Goal: Information Seeking & Learning: Learn about a topic

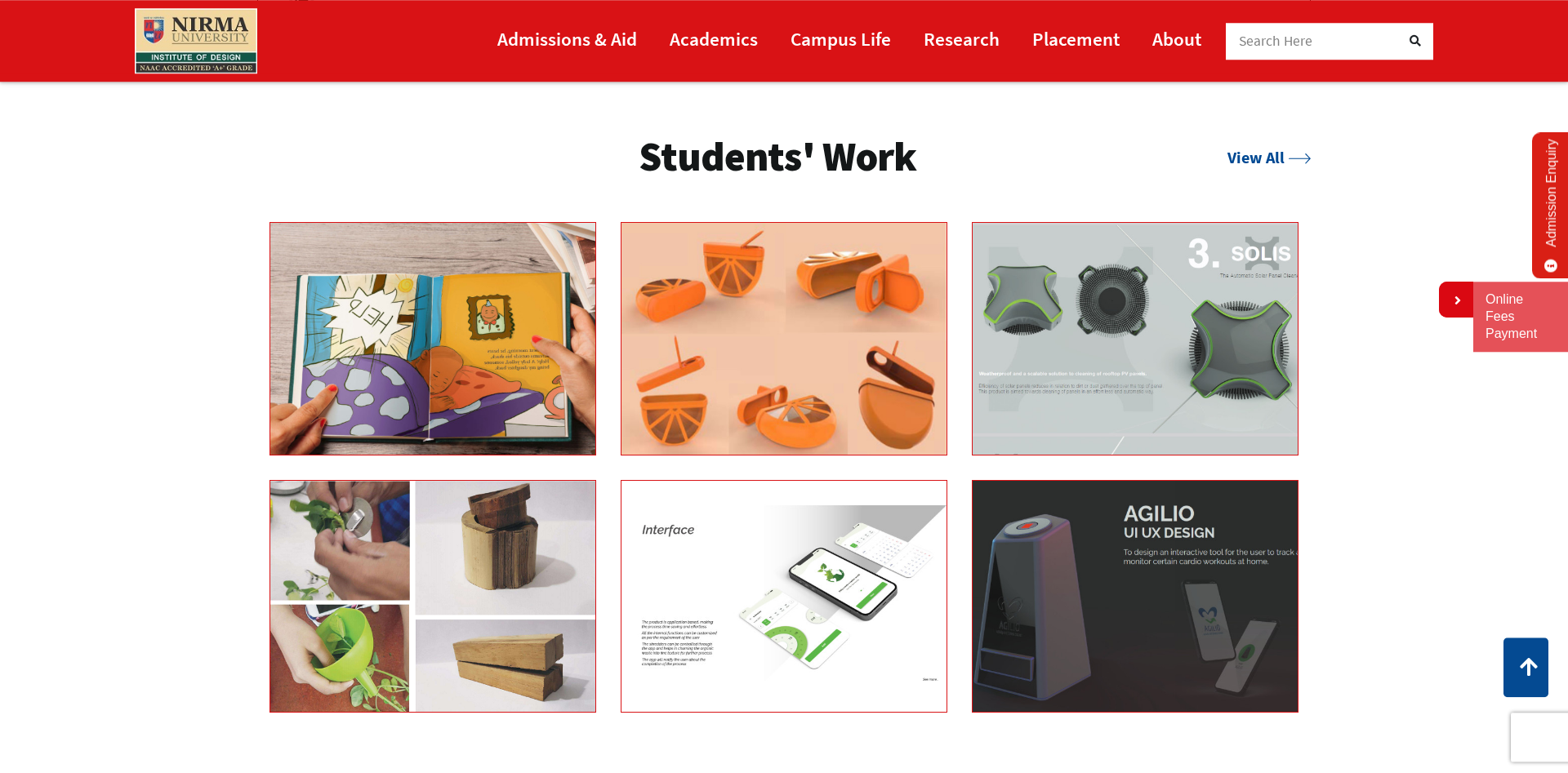
scroll to position [3082, 0]
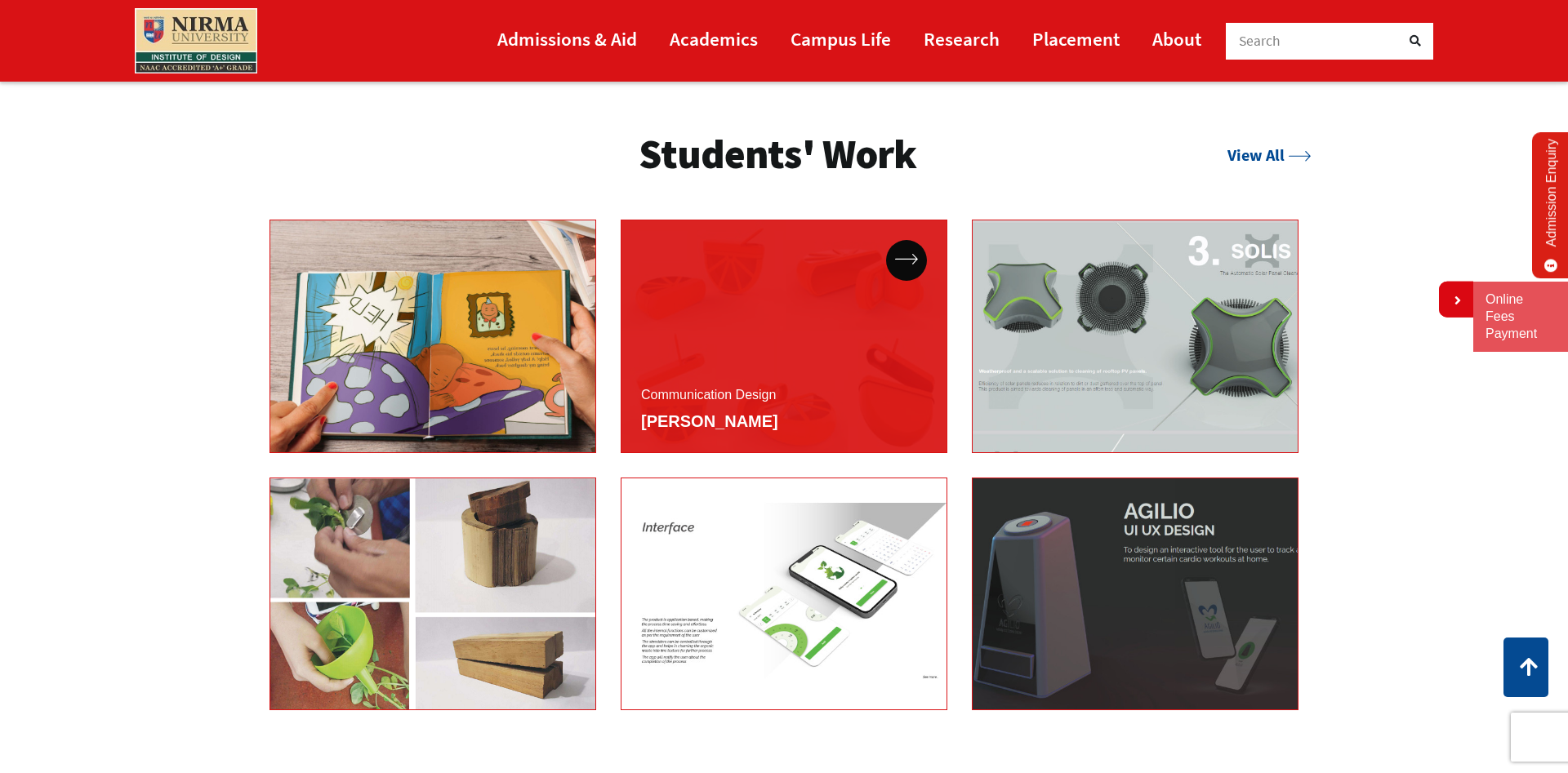
click at [788, 370] on div "Communication Design [PERSON_NAME]" at bounding box center [784, 337] width 327 height 234
click at [773, 371] on div "Communication Design Shriya Jain" at bounding box center [784, 337] width 327 height 234
click at [717, 401] on link "Communication Design" at bounding box center [709, 394] width 135 height 14
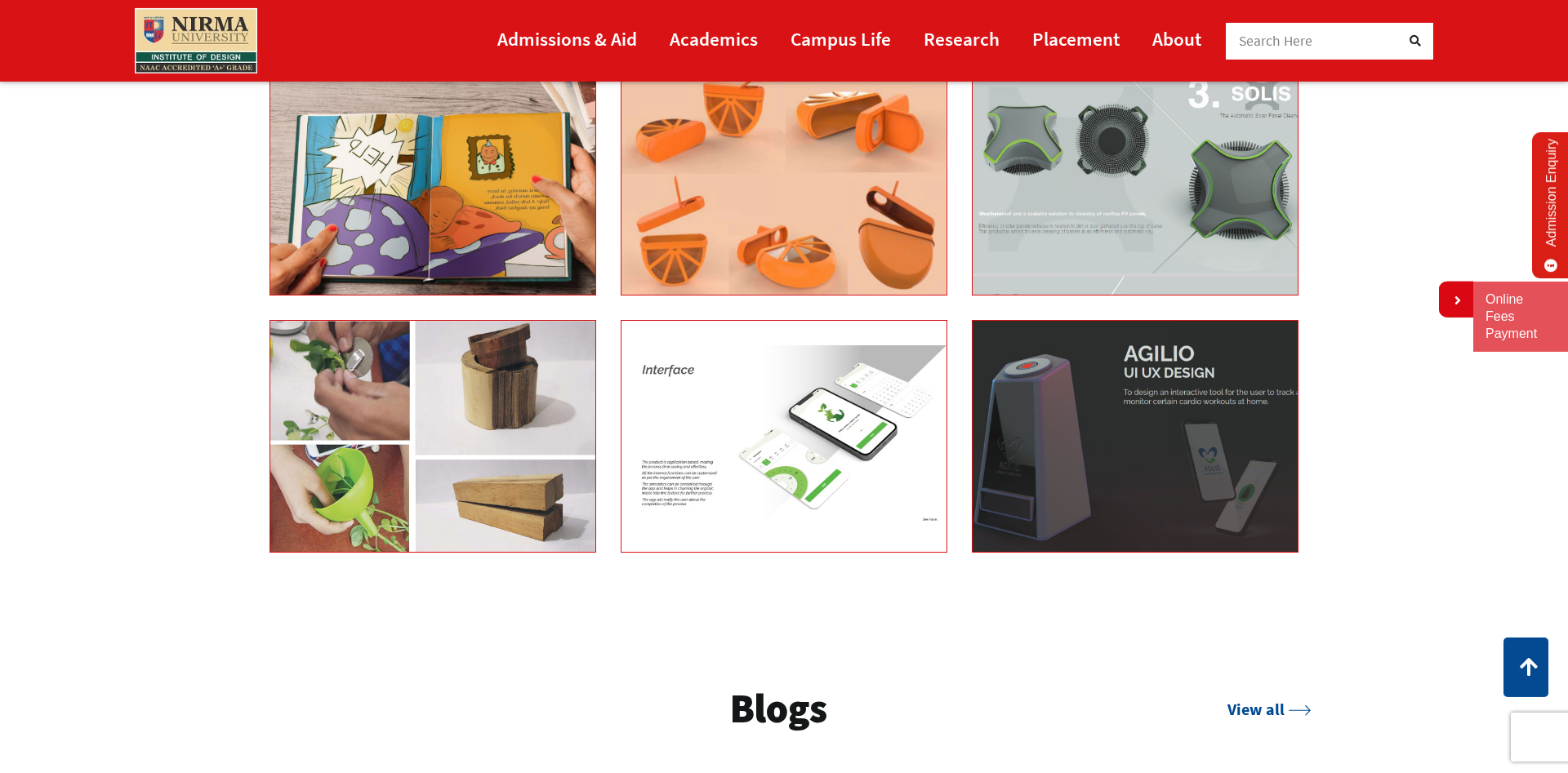
scroll to position [3249, 0]
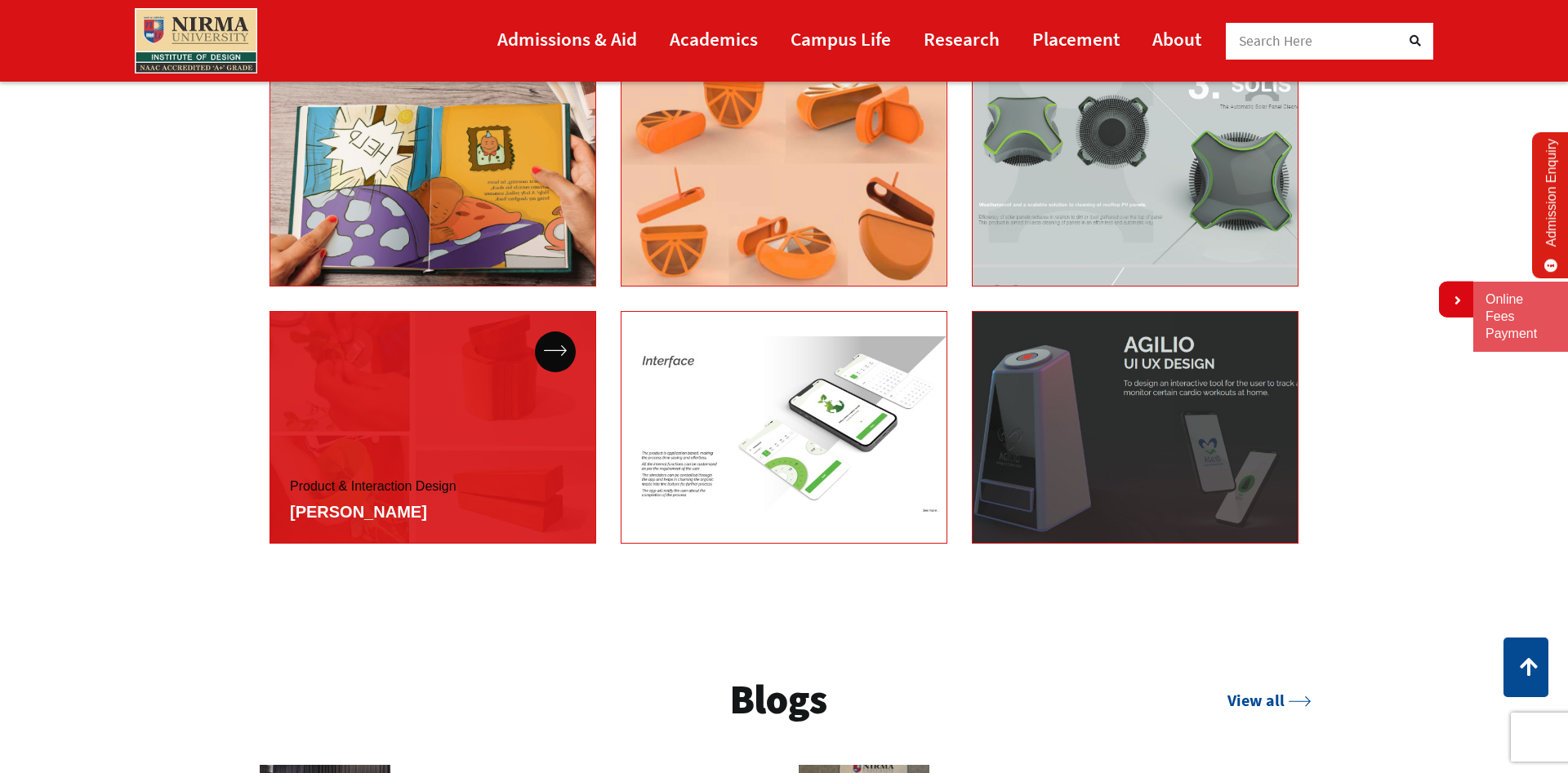
click at [399, 485] on link "Product & Interaction Design" at bounding box center [374, 487] width 167 height 14
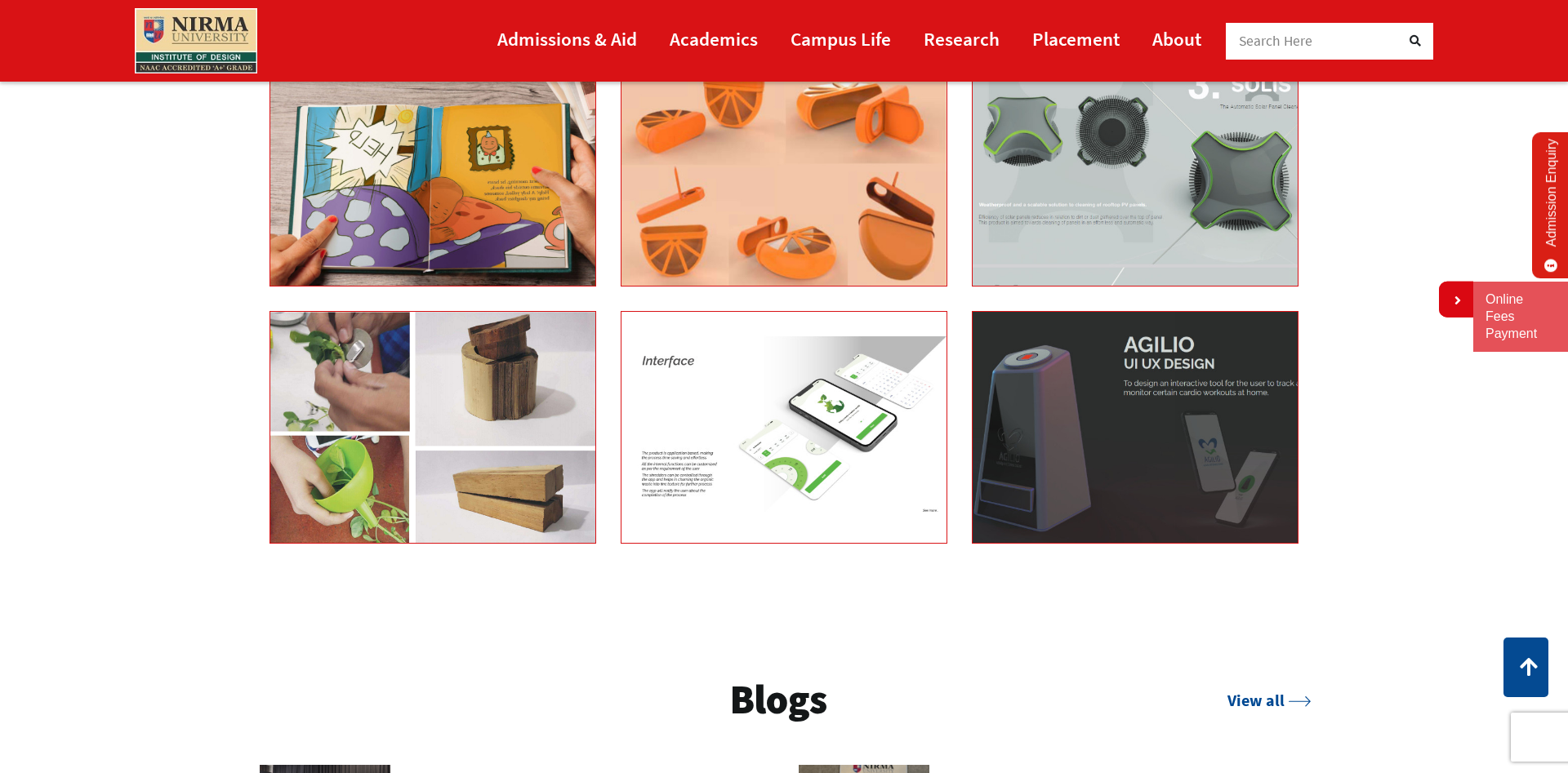
click at [103, 387] on div "Students' Work View All Saee Kerkar" at bounding box center [784, 277] width 1568 height 713
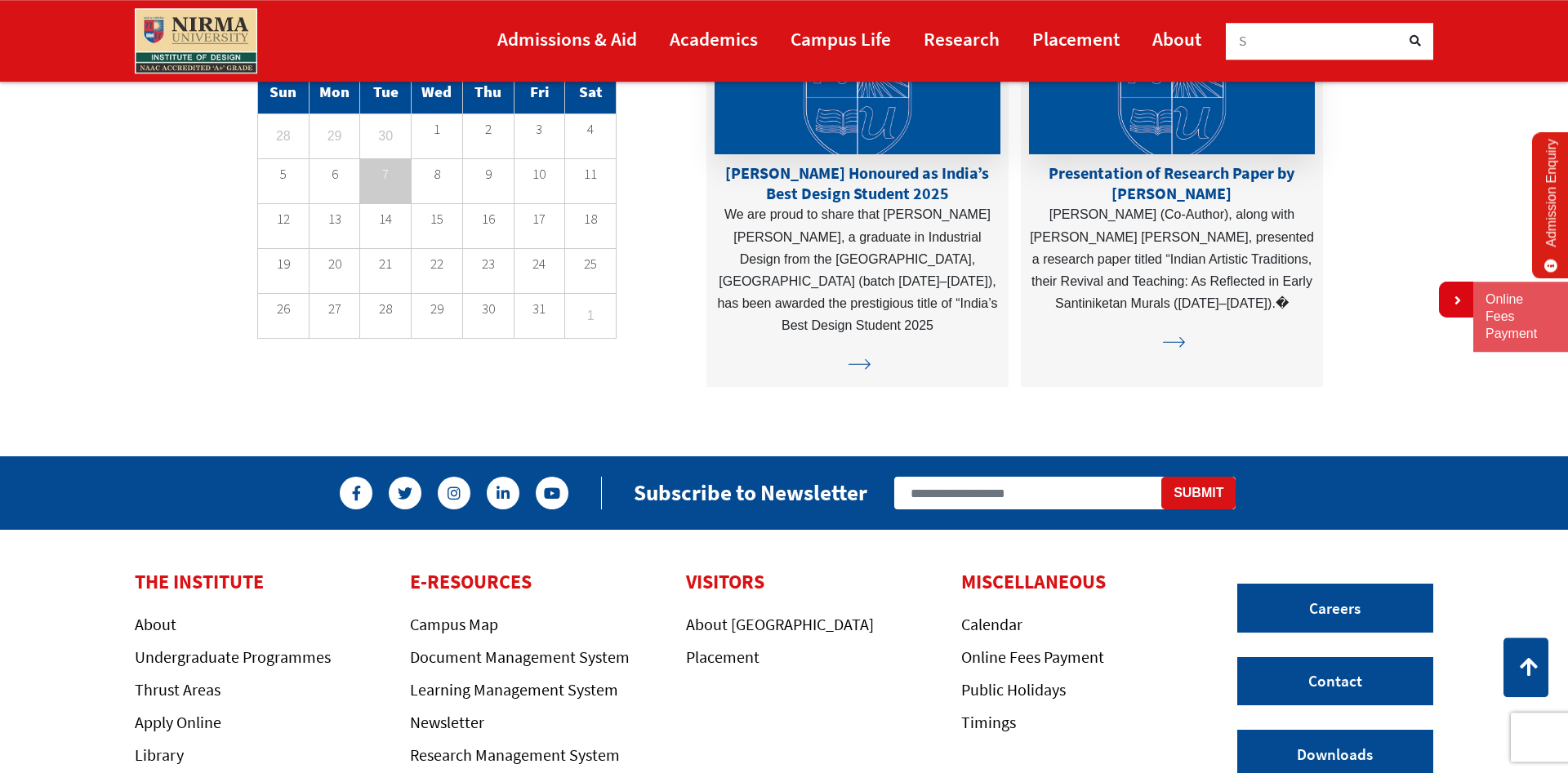
scroll to position [4582, 0]
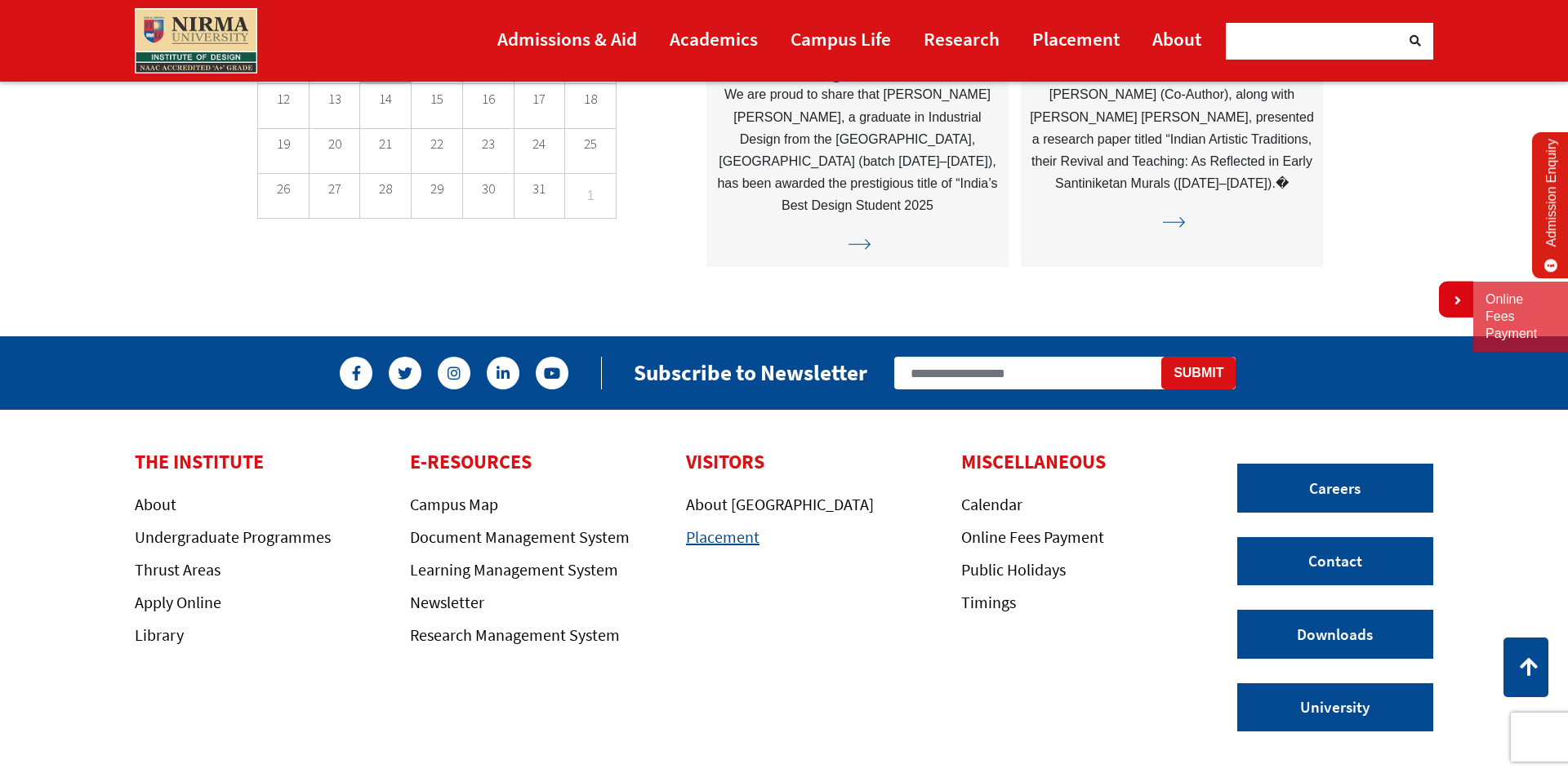
click at [723, 540] on link "Placement" at bounding box center [723, 536] width 73 height 21
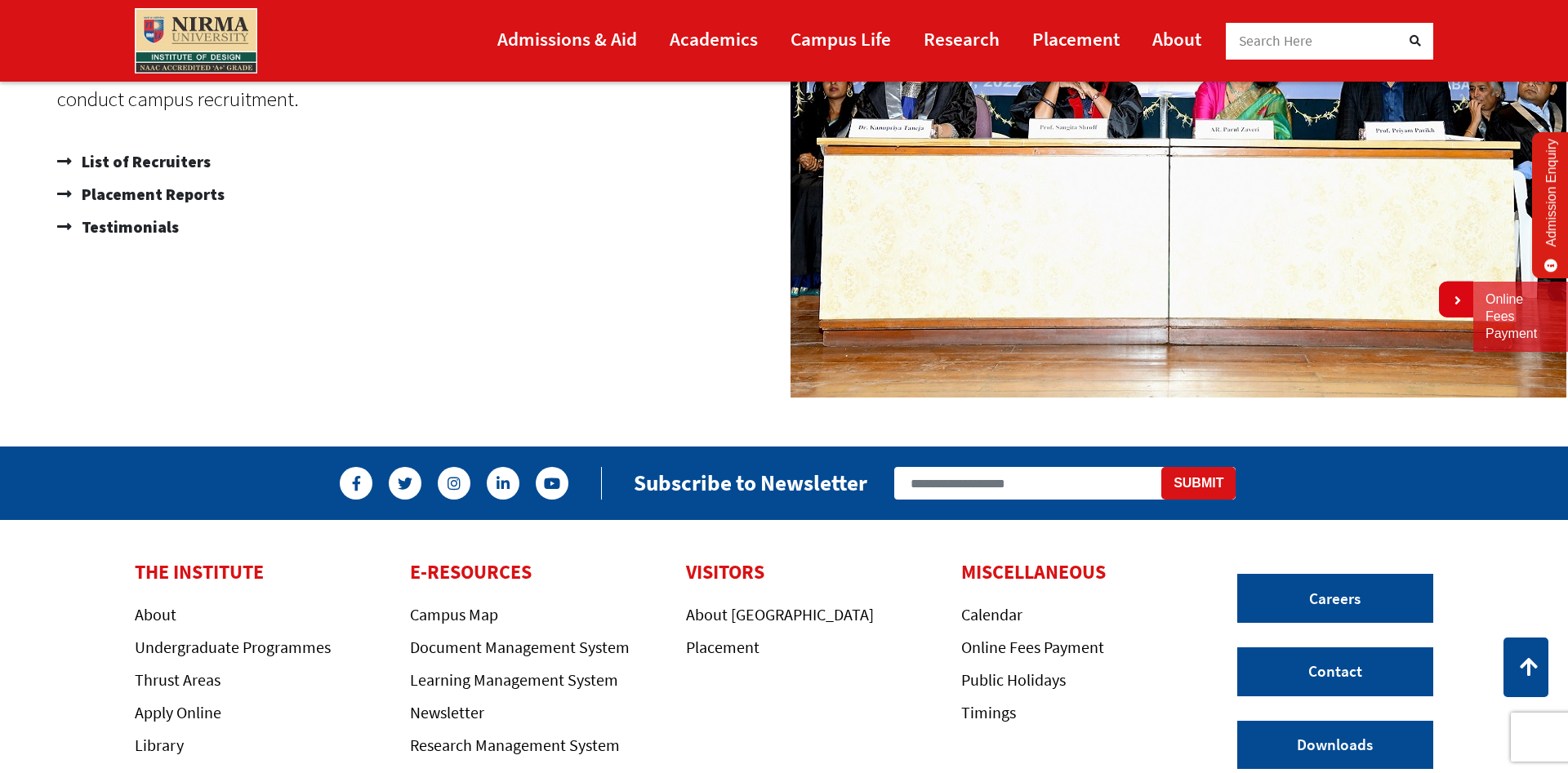
scroll to position [1533, 0]
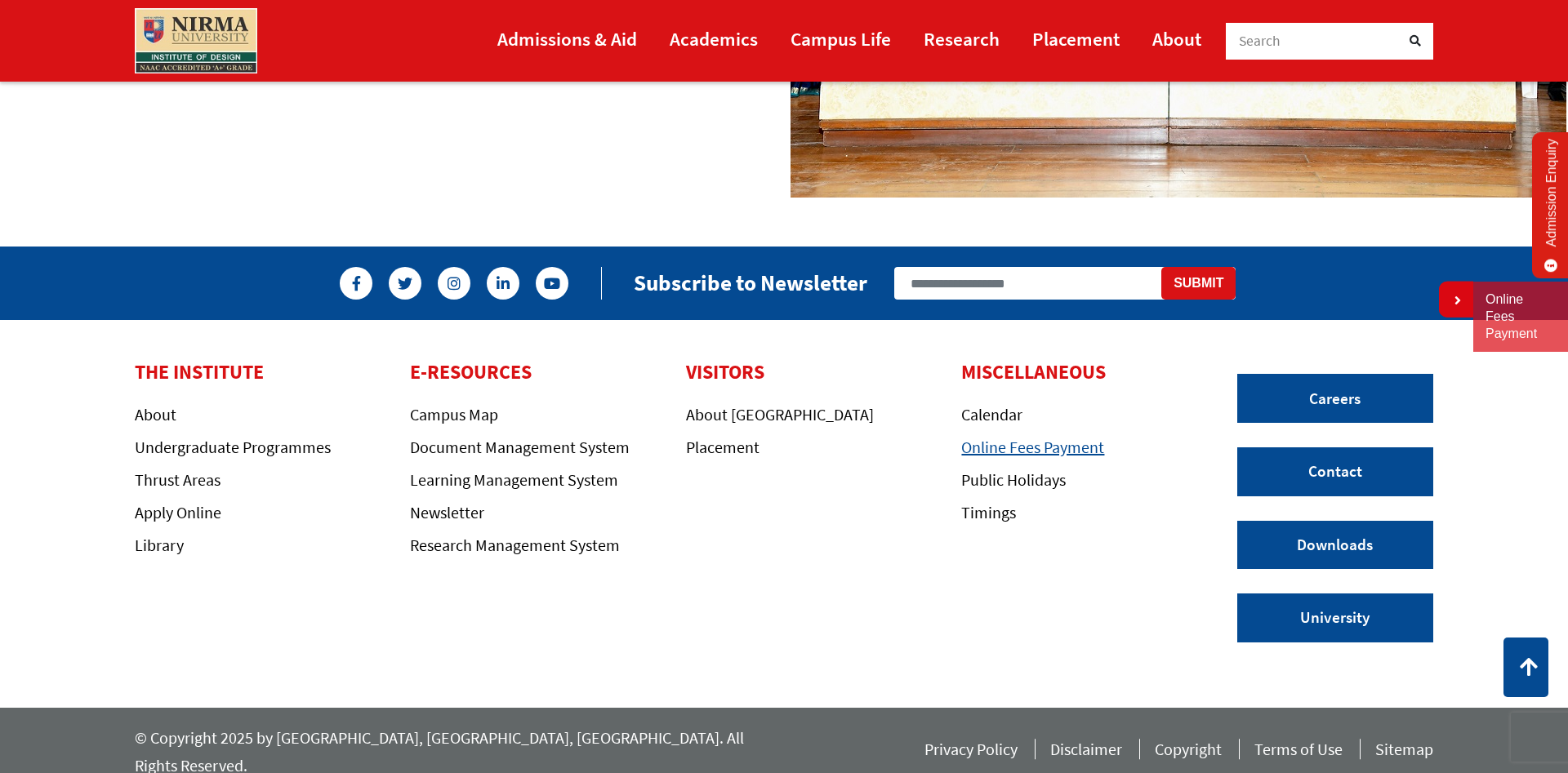
click at [1059, 447] on link "Online Fees Payment" at bounding box center [1033, 447] width 143 height 21
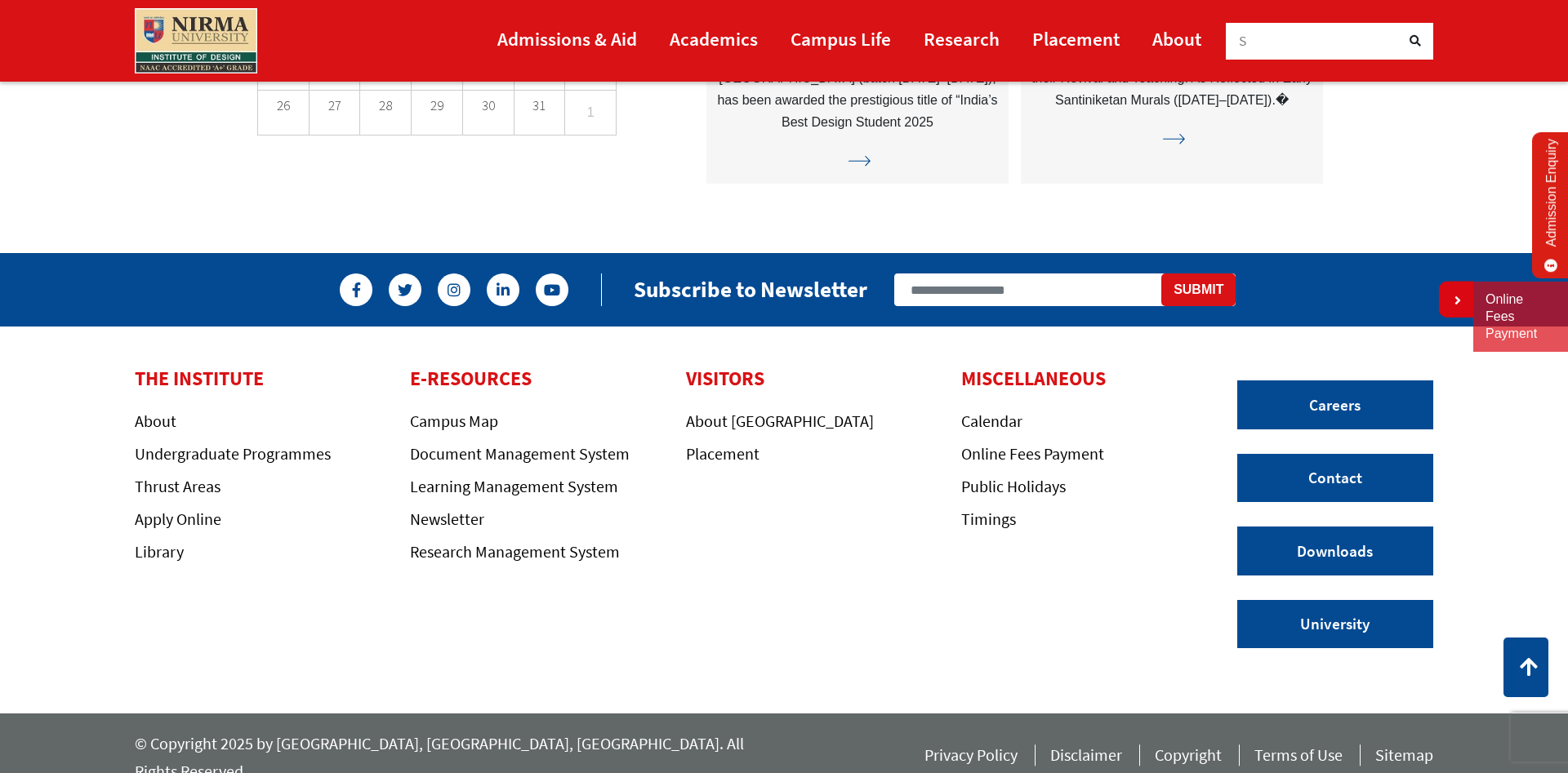
scroll to position [4670, 0]
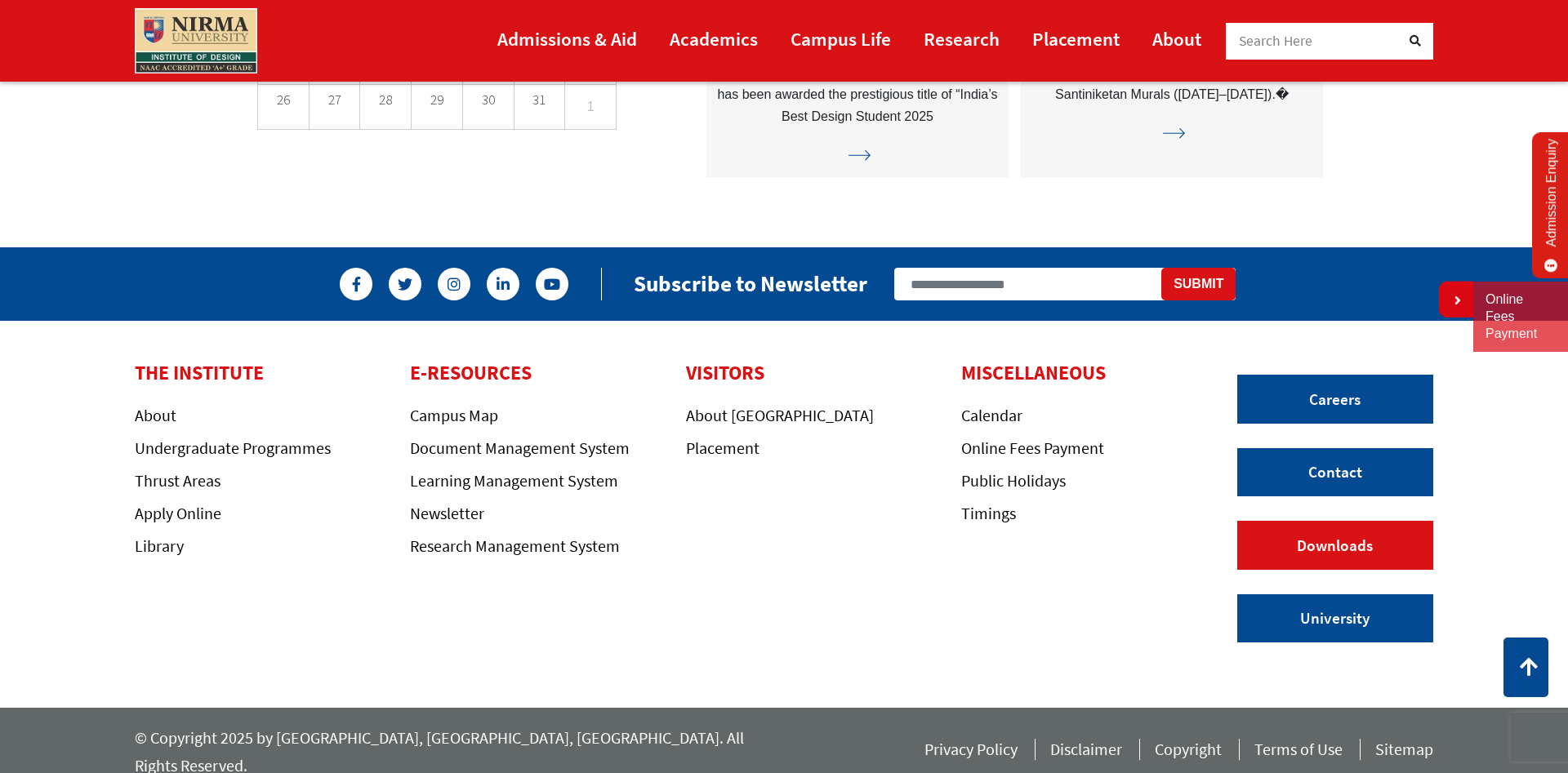
click at [1278, 544] on link "Downloads" at bounding box center [1335, 545] width 196 height 49
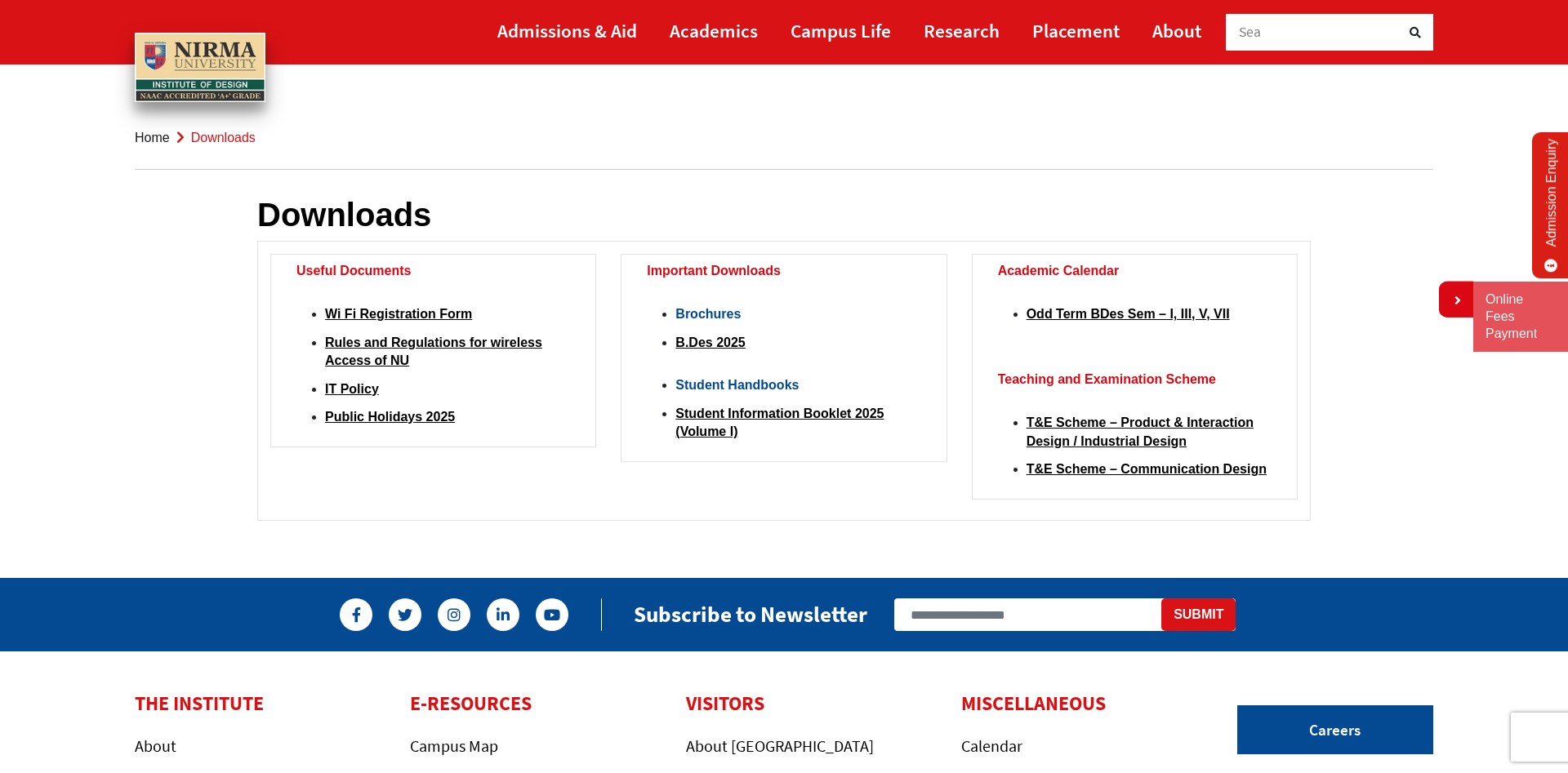
click at [1548, 220] on link "Admission Enquiry" at bounding box center [1551, 204] width 39 height 146
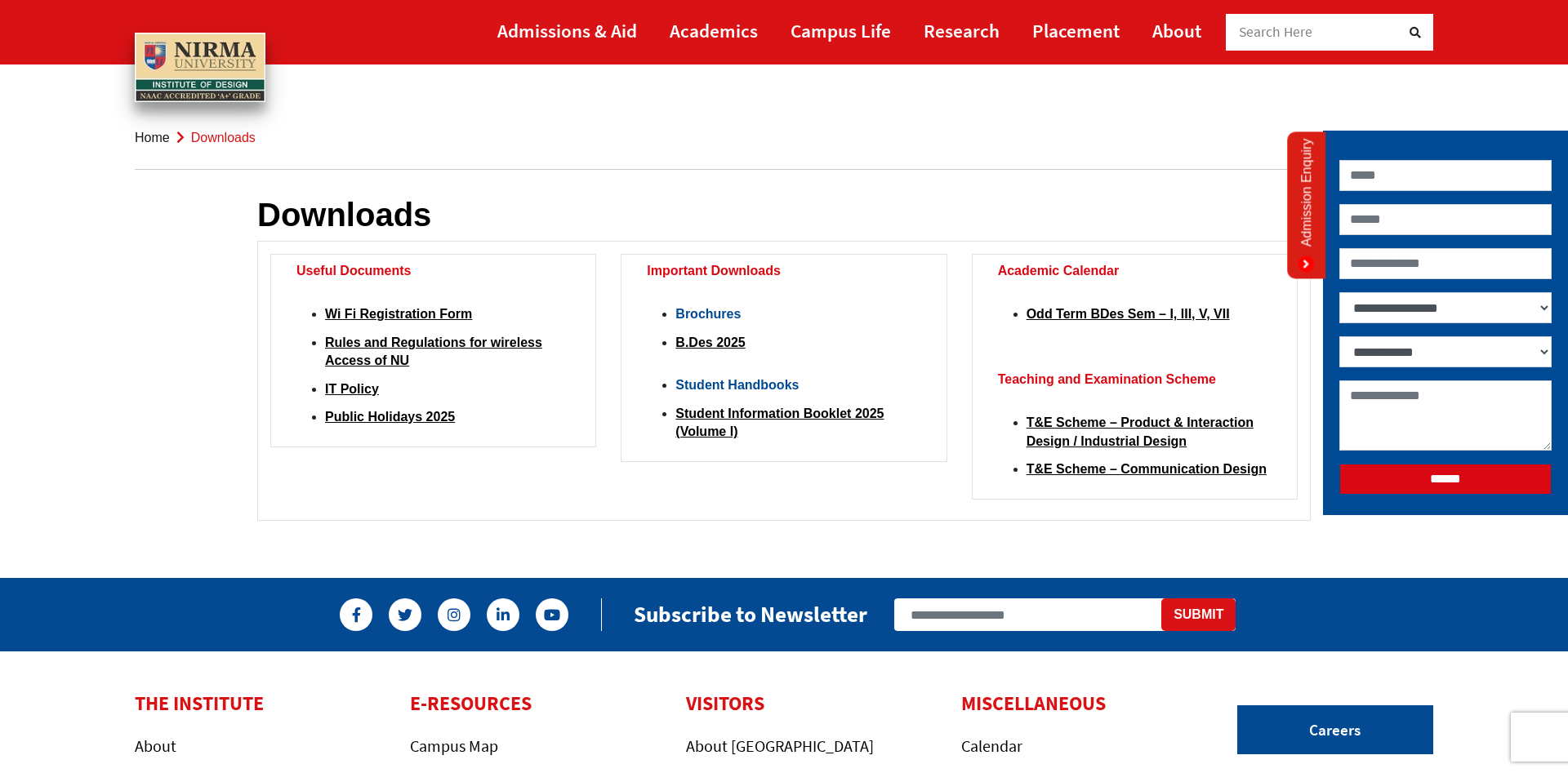
click at [1316, 206] on link "Admission Enquiry" at bounding box center [1306, 205] width 39 height 147
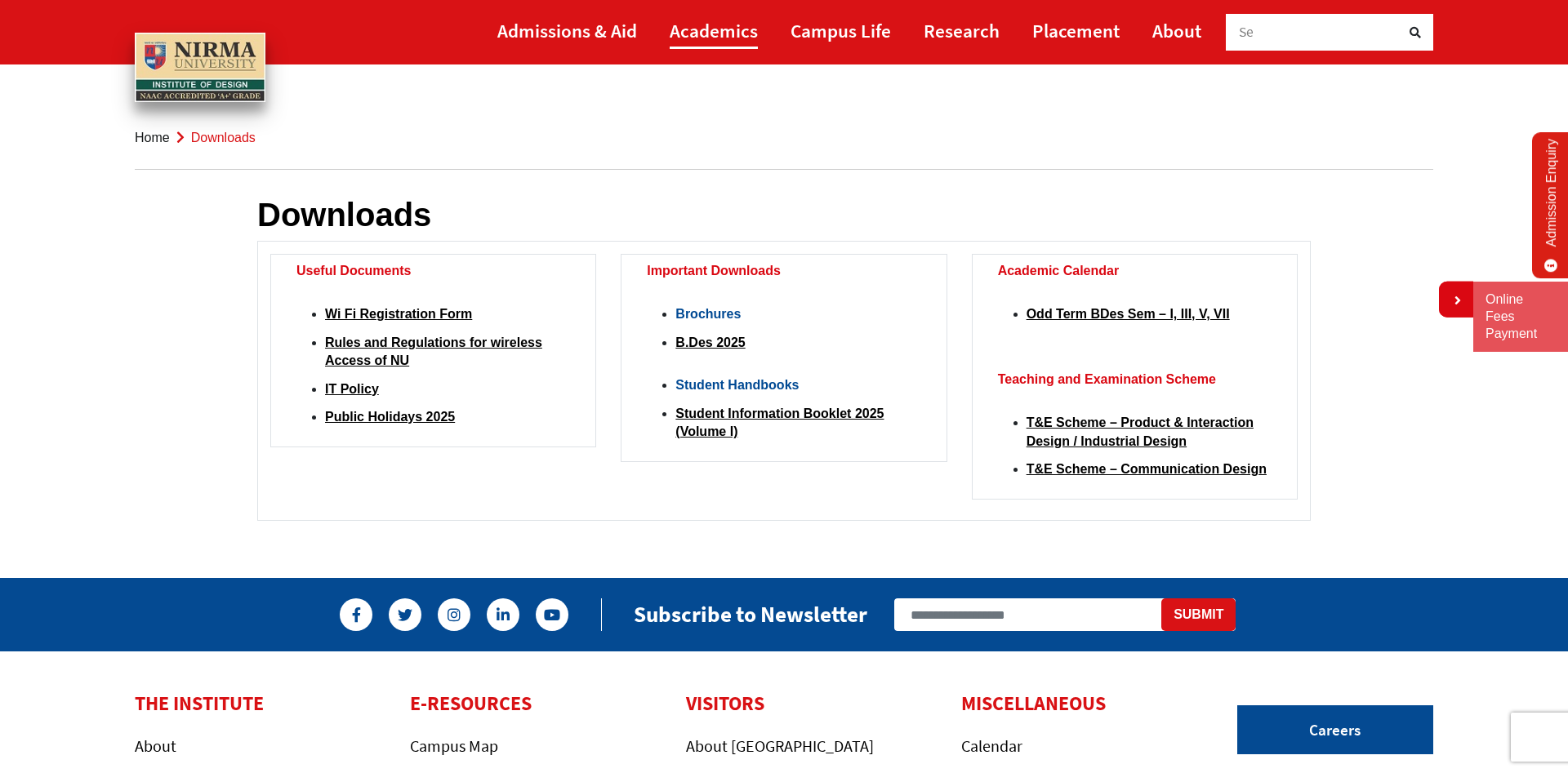
click at [726, 30] on link "Academics" at bounding box center [714, 30] width 88 height 37
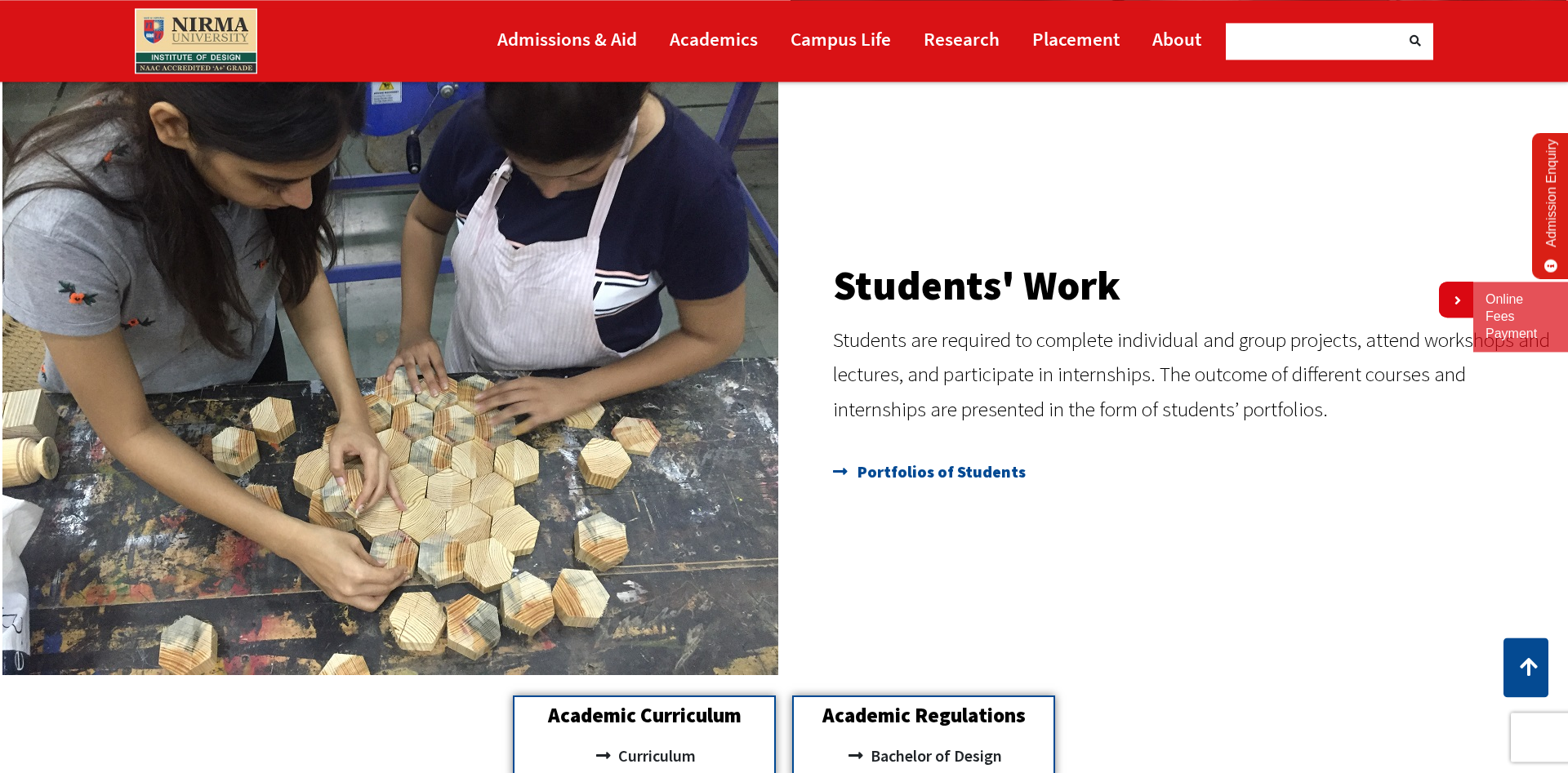
scroll to position [1749, 0]
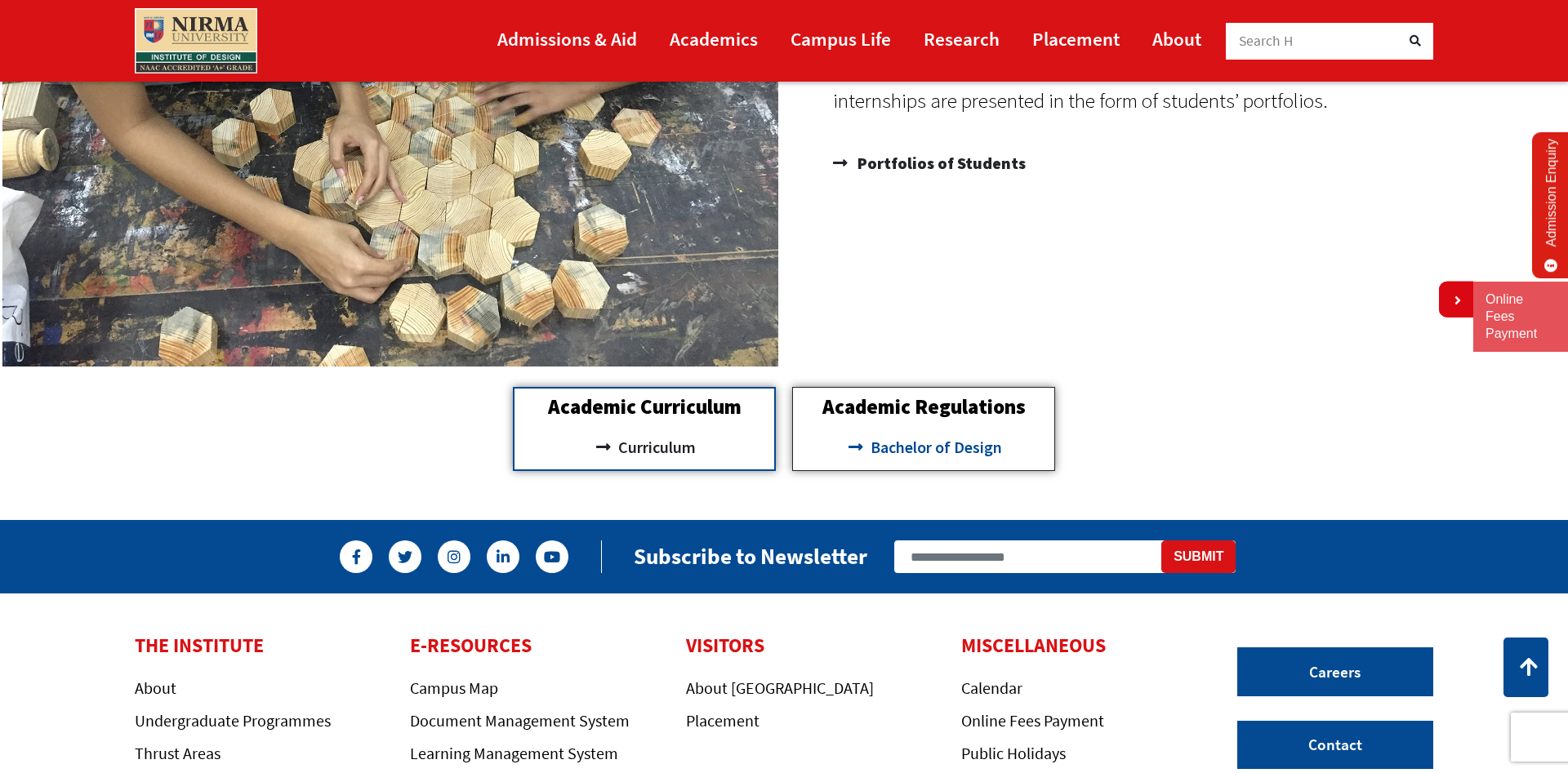
click at [1000, 449] on span "Bachelor of Design" at bounding box center [934, 448] width 136 height 28
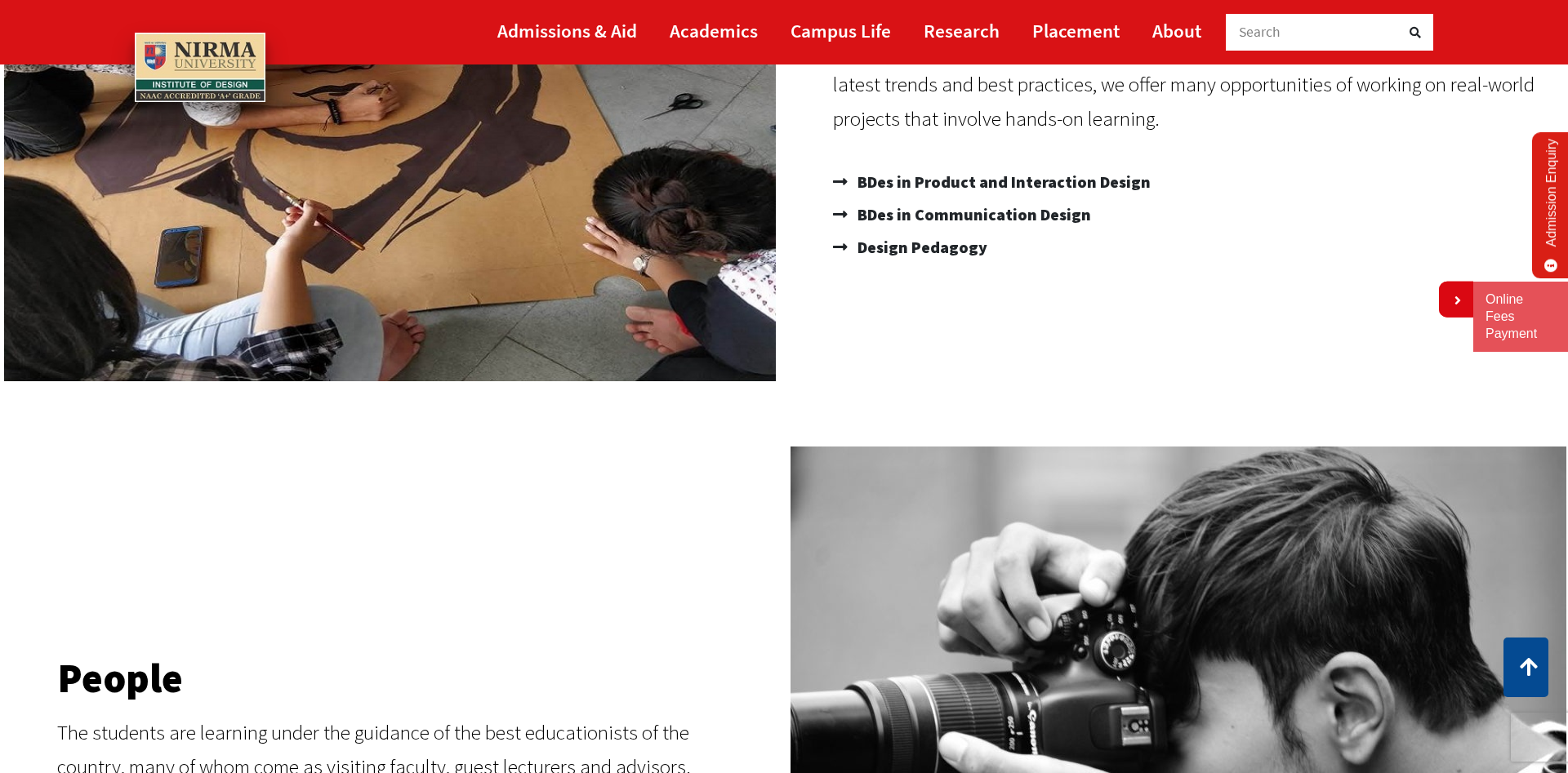
scroll to position [0, 0]
